Goal: Check status: Check status

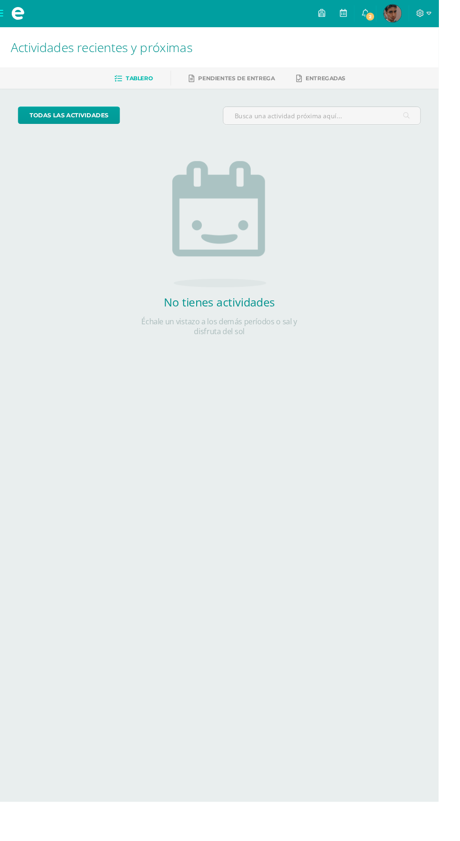
click at [428, 25] on link "[PERSON_NAME] Mi Perfil" at bounding box center [412, 14] width 34 height 28
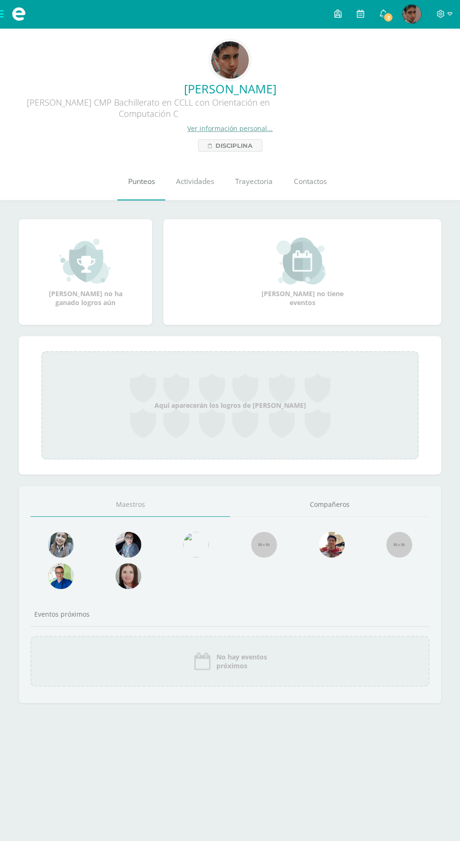
click at [140, 189] on link "Punteos" at bounding box center [141, 182] width 48 height 38
